Goal: Information Seeking & Learning: Learn about a topic

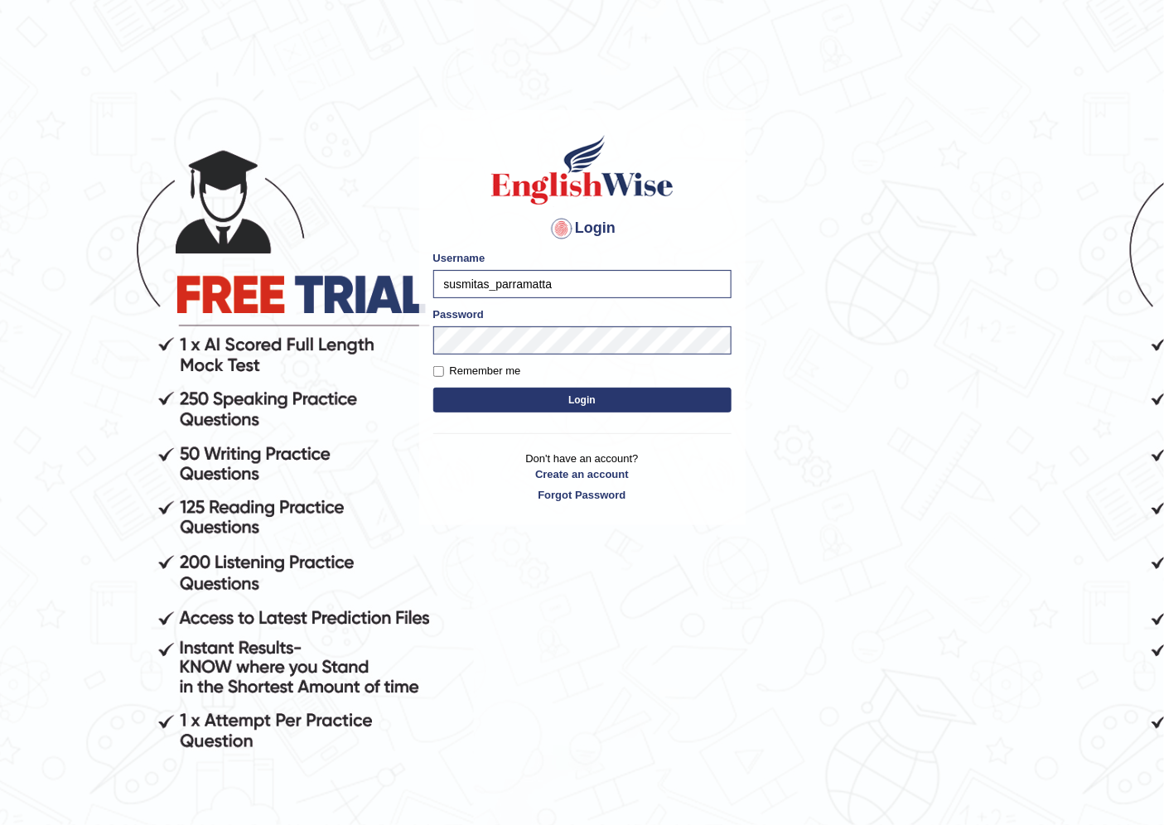
drag, startPoint x: 490, startPoint y: 278, endPoint x: 320, endPoint y: 273, distance: 169.9
click at [320, 273] on body "Login Please fix the following errors: Username susmitas_parramatta Password Re…" at bounding box center [582, 470] width 1164 height 825
type input "sinan_parramatta"
click at [583, 392] on button "Login" at bounding box center [582, 400] width 298 height 25
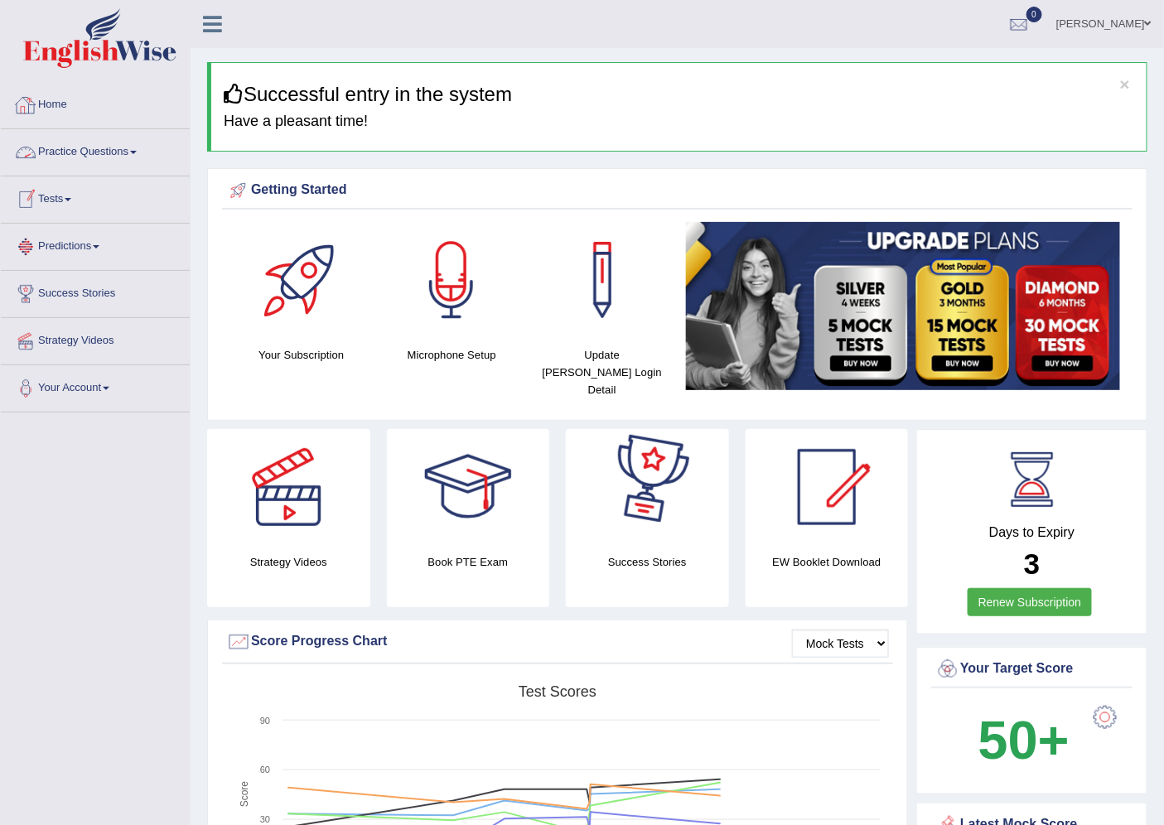
click at [99, 162] on link "Practice Questions" at bounding box center [95, 149] width 189 height 41
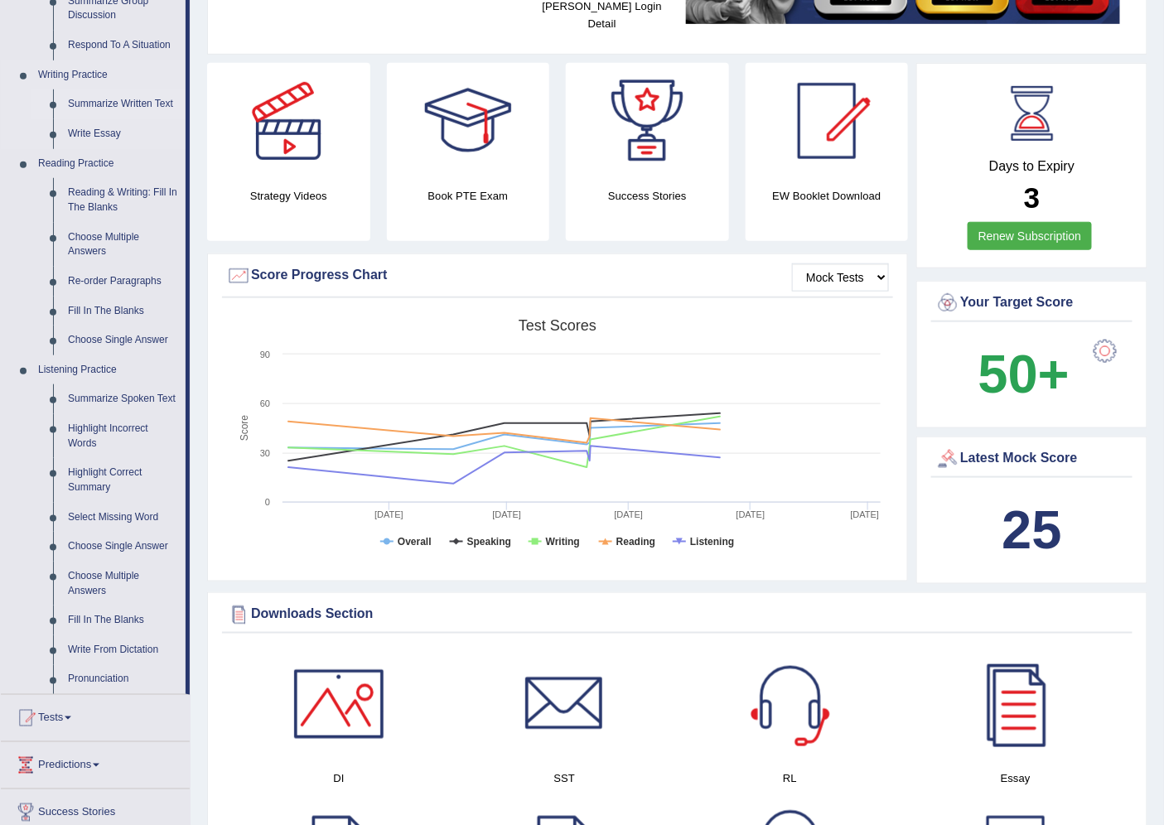
scroll to position [368, 0]
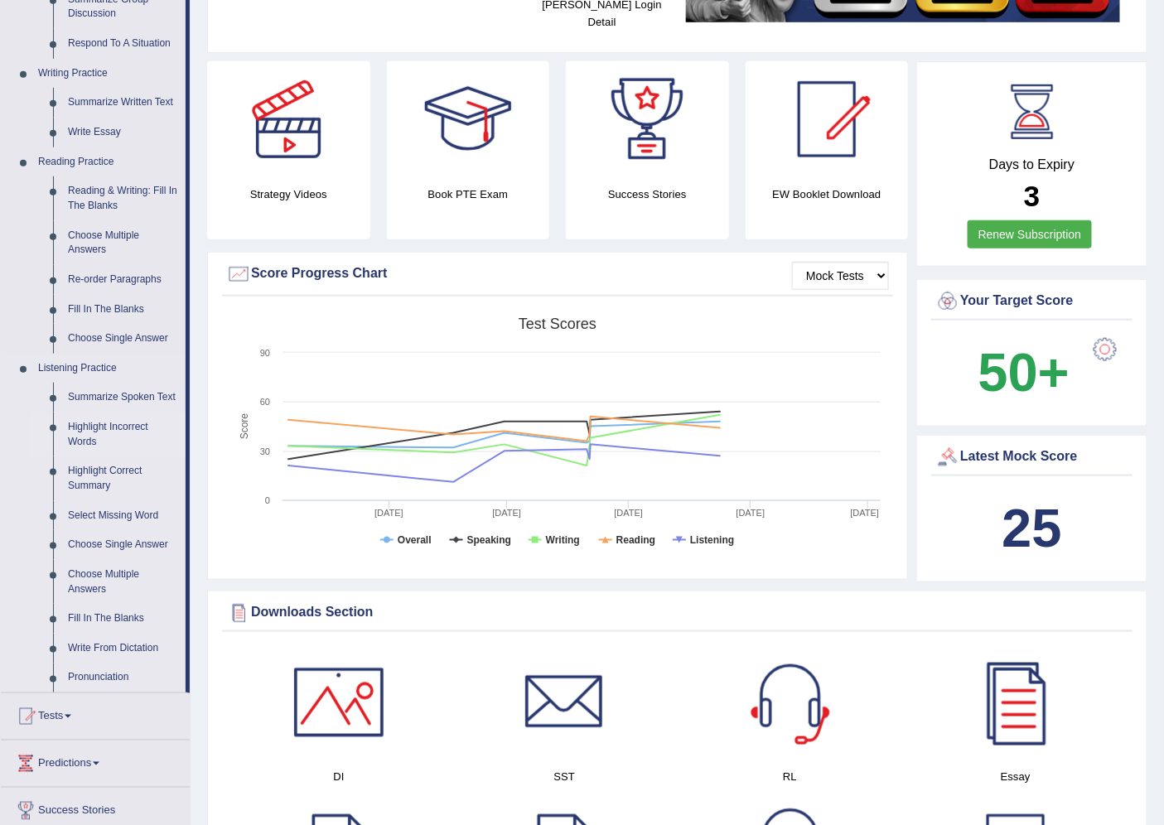
click at [114, 435] on link "Highlight Incorrect Words" at bounding box center [122, 435] width 125 height 44
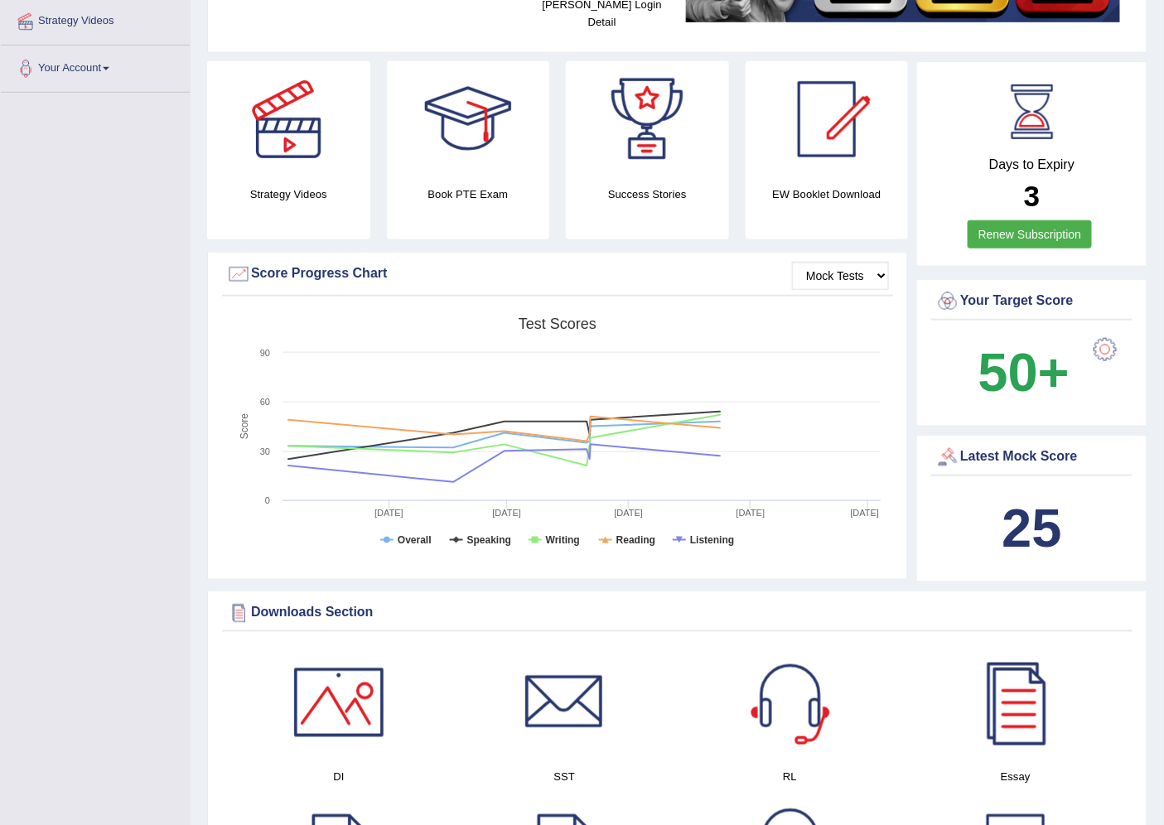
scroll to position [477, 0]
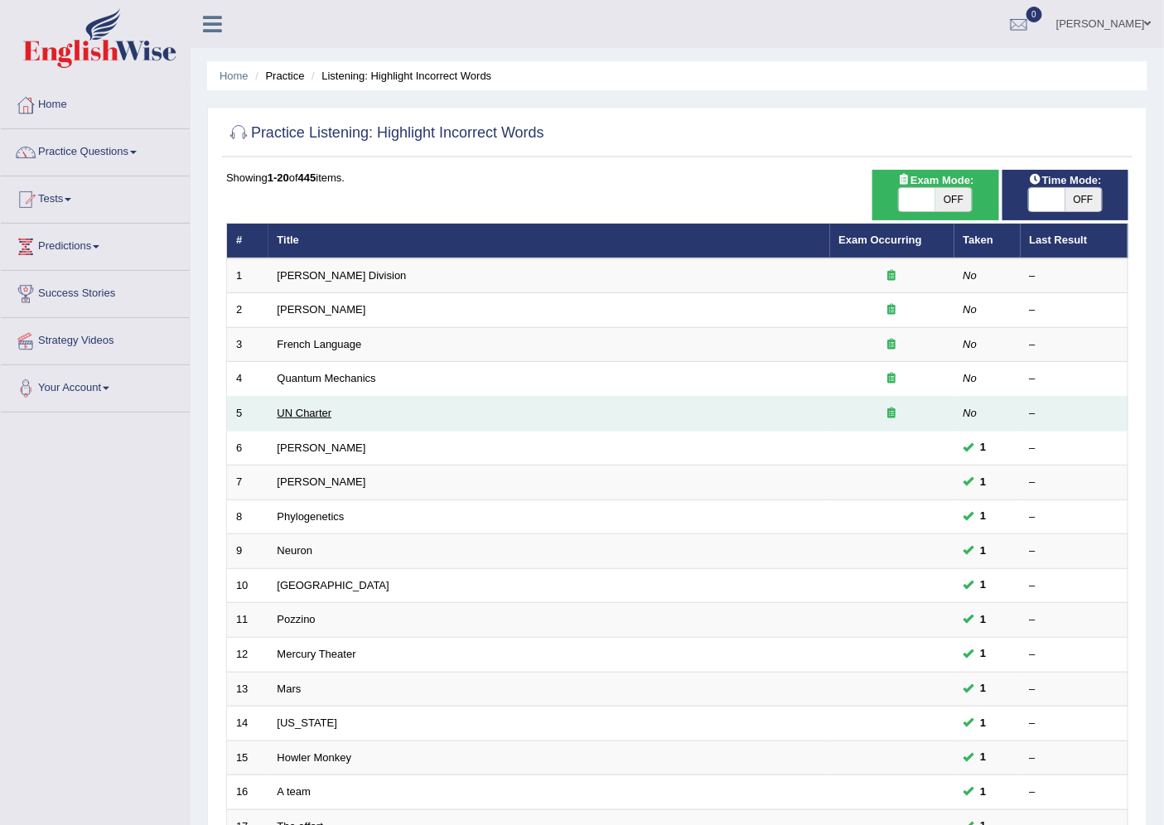
click at [291, 409] on link "UN Charter" at bounding box center [305, 413] width 55 height 12
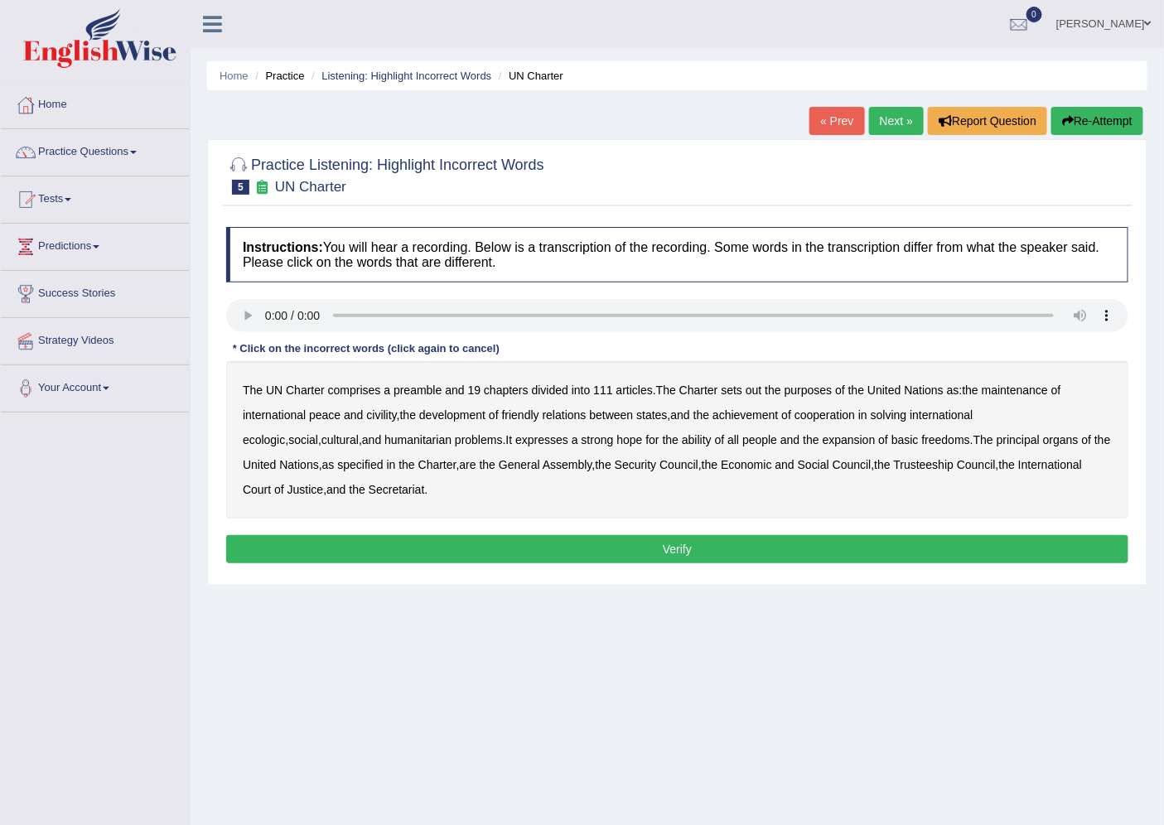
click at [740, 390] on b "sets" at bounding box center [733, 390] width 22 height 13
click at [741, 390] on b "sets" at bounding box center [733, 390] width 22 height 13
click at [755, 390] on b "out" at bounding box center [754, 390] width 16 height 13
click at [384, 419] on b "civility" at bounding box center [381, 415] width 30 height 13
click at [385, 419] on b "civility" at bounding box center [381, 415] width 30 height 13
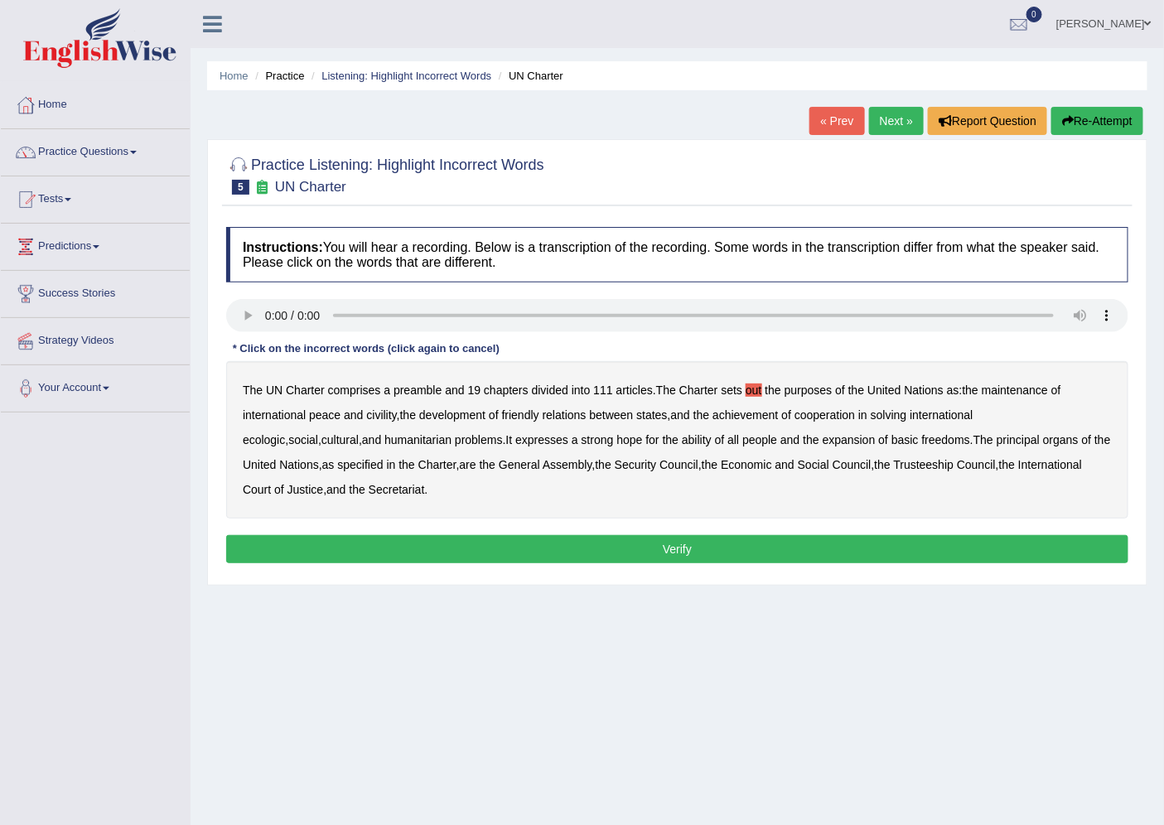
click at [380, 416] on b "civility" at bounding box center [381, 415] width 30 height 13
click at [285, 433] on b "ecologic" at bounding box center [264, 439] width 42 height 13
click at [682, 439] on b "ability" at bounding box center [697, 439] width 30 height 13
click at [752, 390] on b "out" at bounding box center [754, 390] width 16 height 13
click at [733, 548] on button "Verify" at bounding box center [677, 549] width 902 height 28
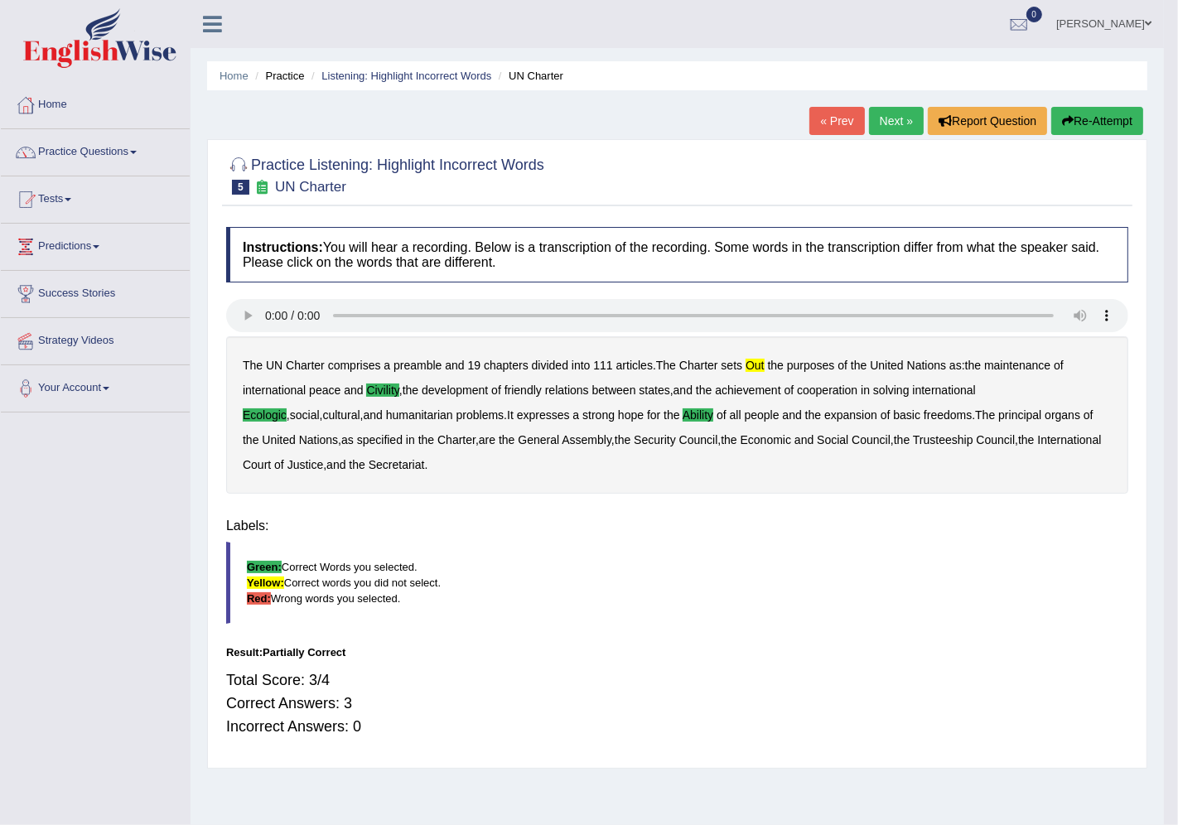
click at [733, 548] on div "Home Practice Listening: Highlight Incorrect Words UN Charter « Prev Next » Rep…" at bounding box center [678, 414] width 974 height 829
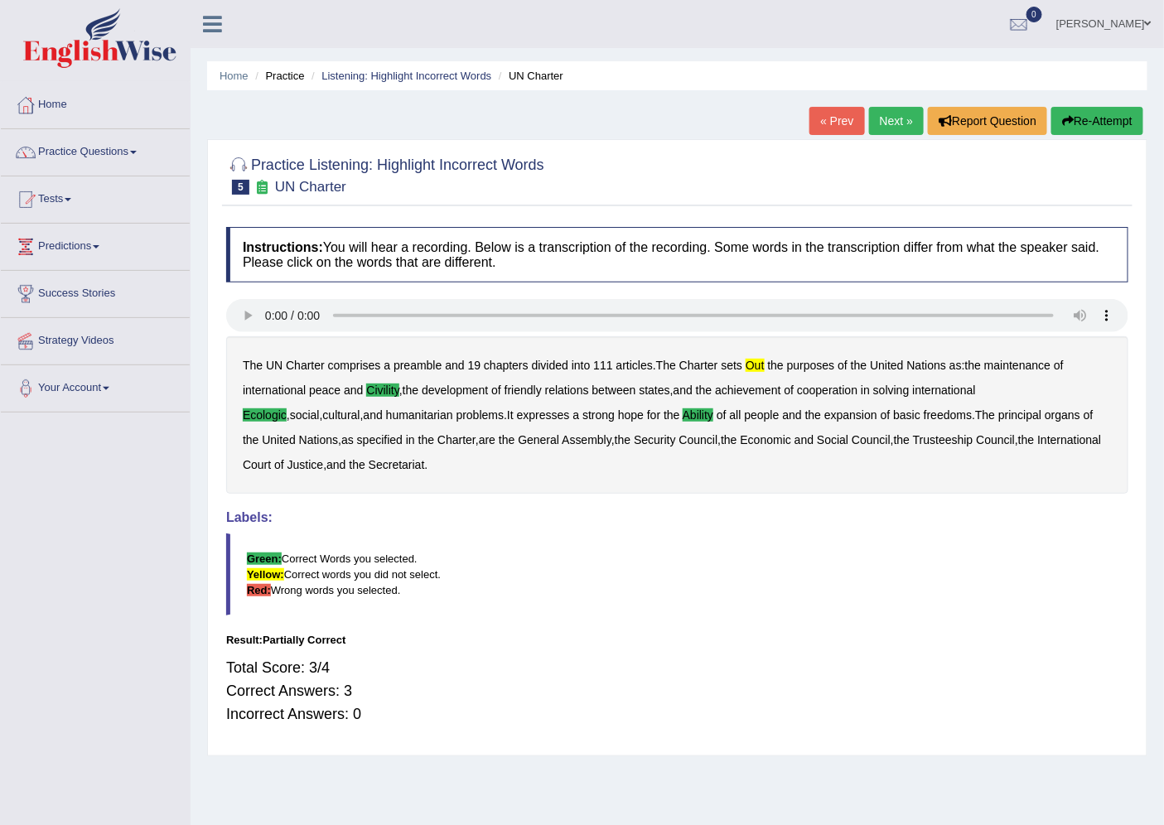
click at [757, 366] on b "out" at bounding box center [755, 365] width 19 height 13
